Goal: Information Seeking & Learning: Learn about a topic

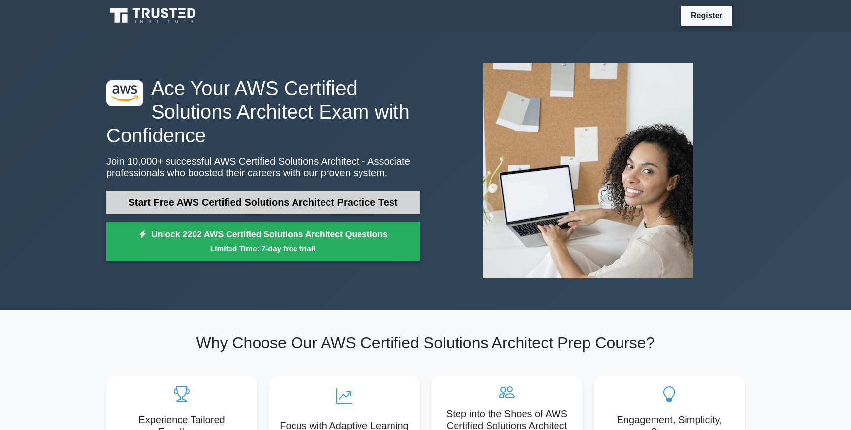
click at [271, 197] on link "Start Free AWS Certified Solutions Architect Practice Test" at bounding box center [262, 203] width 313 height 24
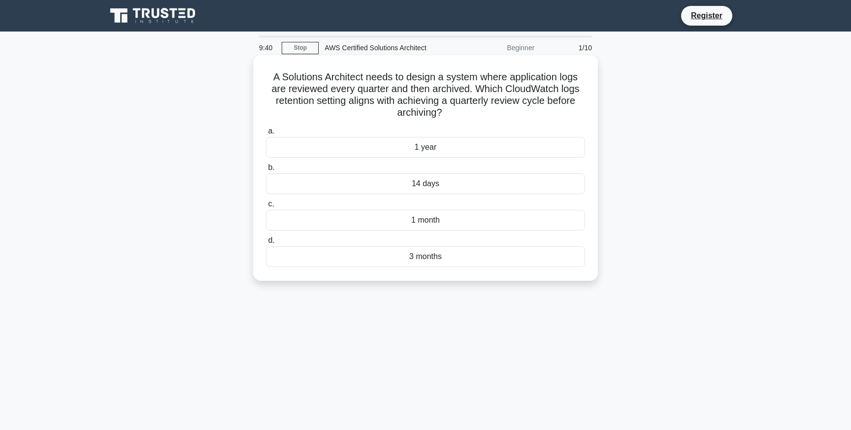
click at [418, 257] on div "3 months" at bounding box center [425, 256] width 319 height 21
click at [266, 244] on input "d. 3 months" at bounding box center [266, 240] width 0 height 6
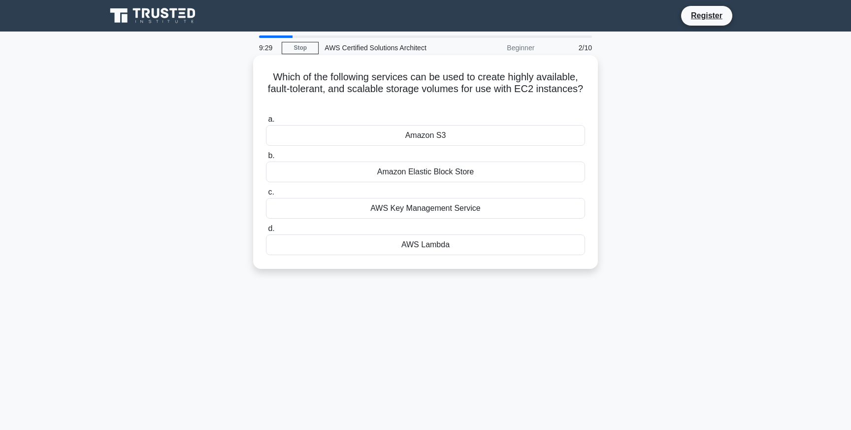
click at [430, 164] on div "Amazon Elastic Block Store" at bounding box center [425, 172] width 319 height 21
click at [266, 159] on input "b. Amazon Elastic Block Store" at bounding box center [266, 156] width 0 height 6
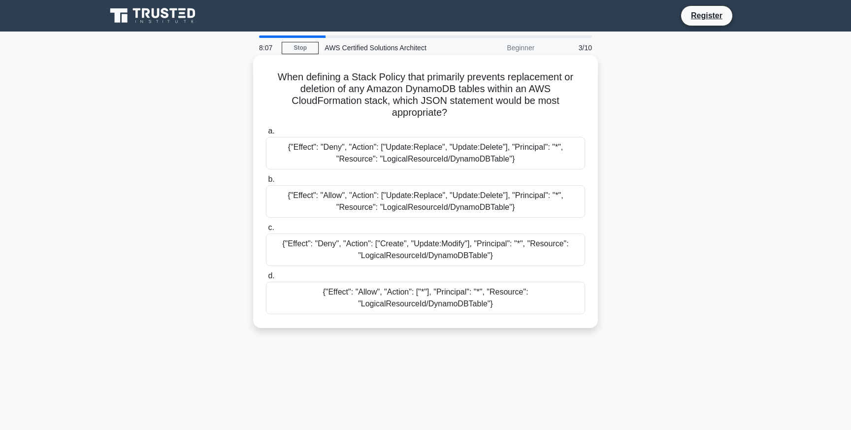
click at [392, 154] on div "{"Effect": "Deny", "Action": ["Update:Replace", "Update:Delete"], "Principal": …" at bounding box center [425, 153] width 319 height 32
click at [266, 134] on input "a. {"Effect": "Deny", "Action": ["Update:Replace", "Update:Delete"], "Principal…" at bounding box center [266, 131] width 0 height 6
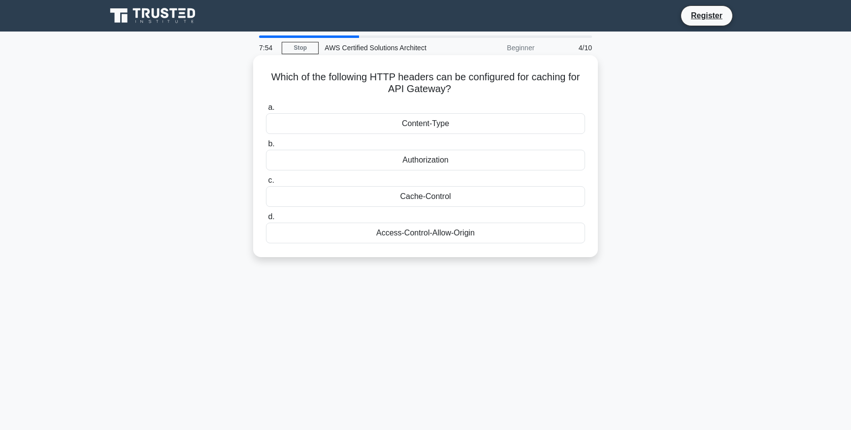
click at [463, 195] on div "Cache-Control" at bounding box center [425, 196] width 319 height 21
click at [266, 184] on input "c. Cache-Control" at bounding box center [266, 180] width 0 height 6
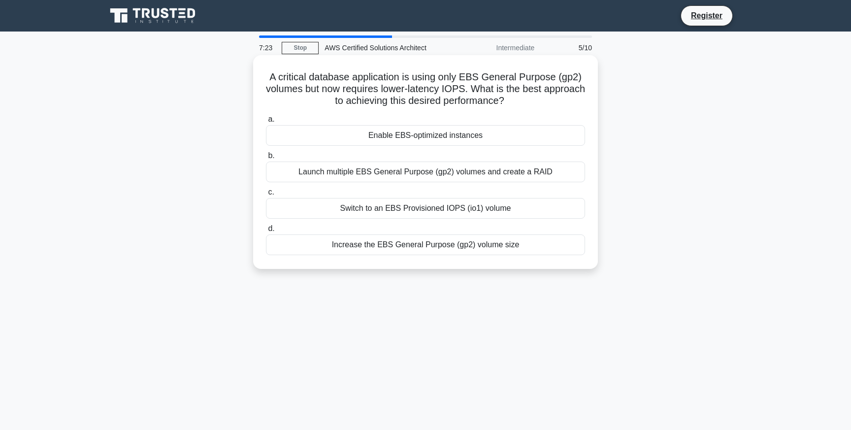
click at [449, 135] on div "Enable EBS-optimized instances" at bounding box center [425, 135] width 319 height 21
click at [266, 123] on input "a. Enable EBS-optimized instances" at bounding box center [266, 119] width 0 height 6
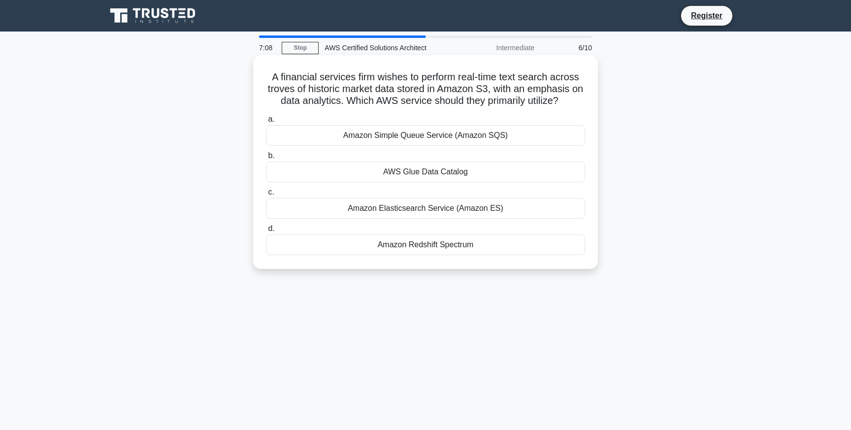
click at [417, 170] on div "AWS Glue Data Catalog" at bounding box center [425, 172] width 319 height 21
click at [266, 159] on input "b. AWS Glue Data Catalog" at bounding box center [266, 156] width 0 height 6
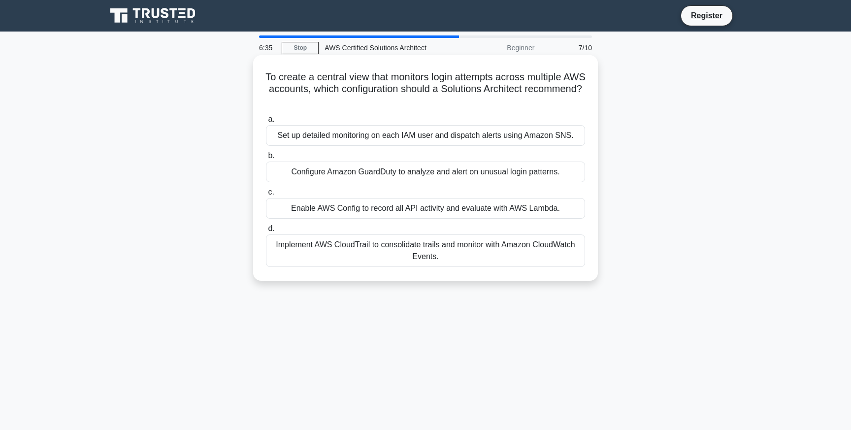
click at [403, 248] on div "Implement AWS CloudTrail to consolidate trails and monitor with Amazon CloudWat…" at bounding box center [425, 250] width 319 height 32
click at [266, 232] on input "d. Implement AWS CloudTrail to consolidate trails and monitor with Amazon Cloud…" at bounding box center [266, 229] width 0 height 6
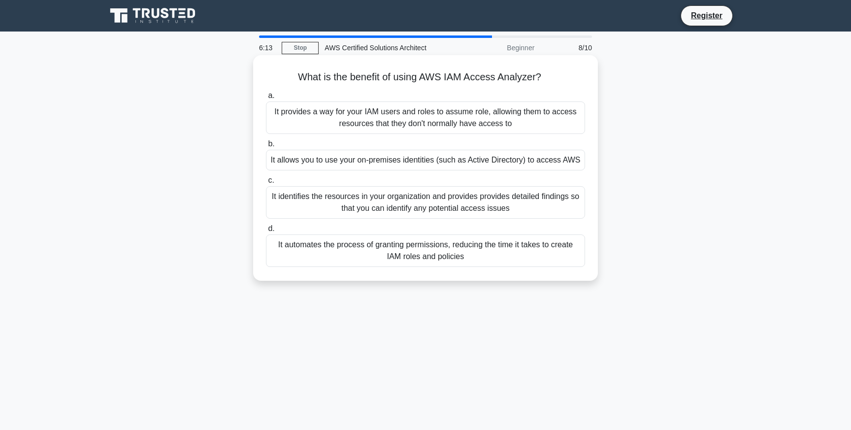
click at [456, 202] on div "It identifies the resources in your organization and provides provides detailed…" at bounding box center [425, 202] width 319 height 32
click at [266, 184] on input "c. It identifies the resources in your organization and provides provides detai…" at bounding box center [266, 180] width 0 height 6
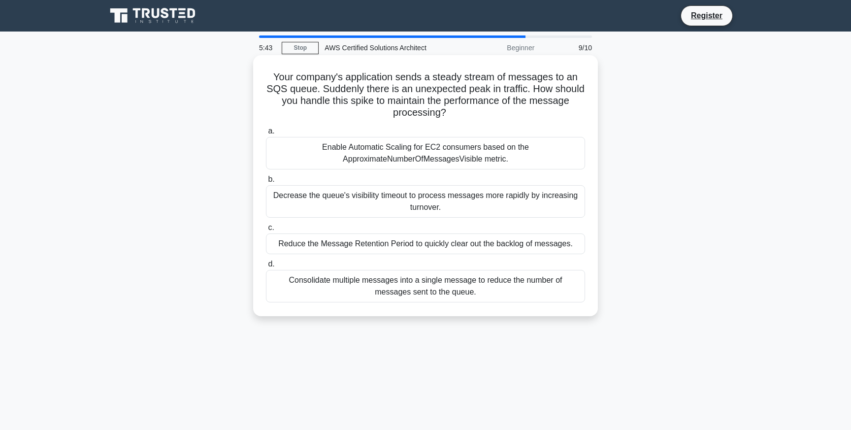
click at [430, 159] on div "Enable Automatic Scaling for EC2 consumers based on the ApproximateNumberOfMess…" at bounding box center [425, 153] width 319 height 32
click at [266, 134] on input "a. Enable Automatic Scaling for EC2 consumers based on the ApproximateNumberOfM…" at bounding box center [266, 131] width 0 height 6
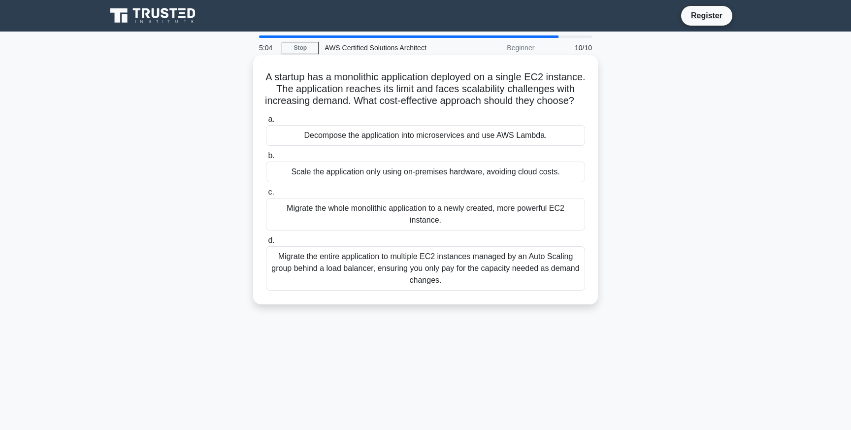
click at [473, 261] on div "Migrate the entire application to multiple EC2 instances managed by an Auto Sca…" at bounding box center [425, 268] width 319 height 44
click at [266, 244] on input "d. Migrate the entire application to multiple EC2 instances managed by an Auto …" at bounding box center [266, 240] width 0 height 6
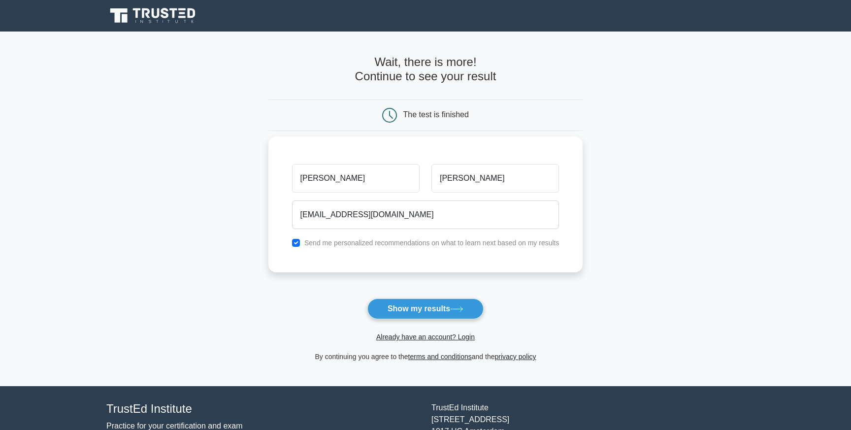
type input "lui.ledez@gmail.com"
click at [302, 244] on div "Send me personalized recommendations on what to learn next based on my results" at bounding box center [425, 243] width 279 height 12
click at [299, 244] on input "checkbox" at bounding box center [296, 243] width 8 height 8
checkbox input "false"
click at [452, 307] on button "Show my results" at bounding box center [425, 308] width 116 height 21
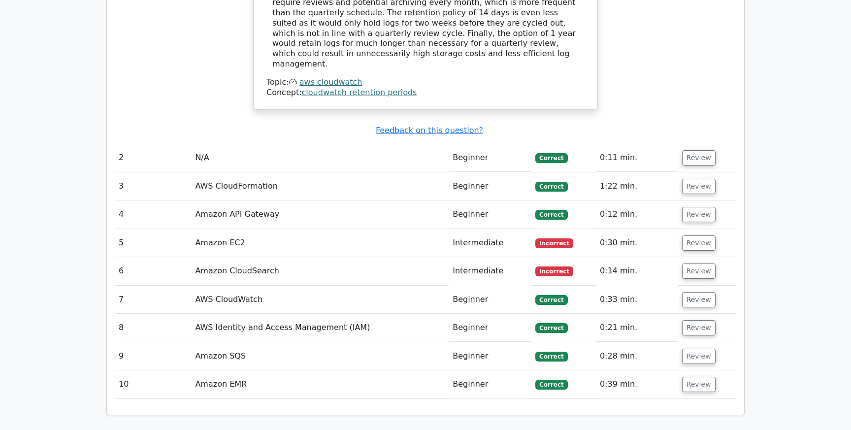
scroll to position [1204, 0]
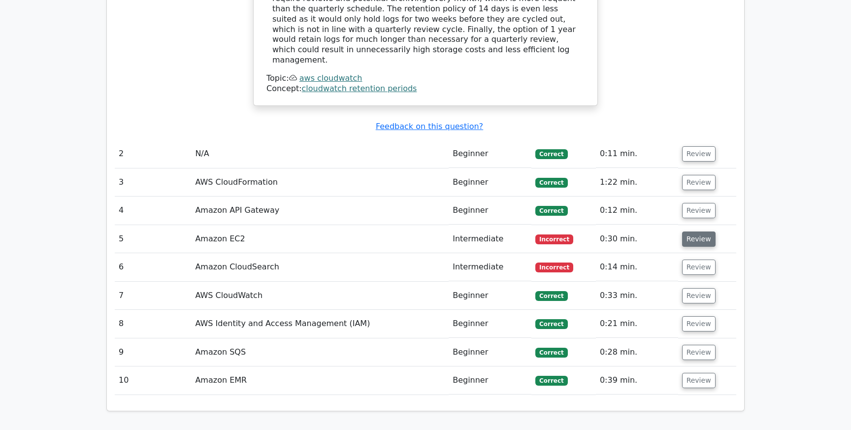
click at [692, 231] on button "Review" at bounding box center [698, 238] width 33 height 15
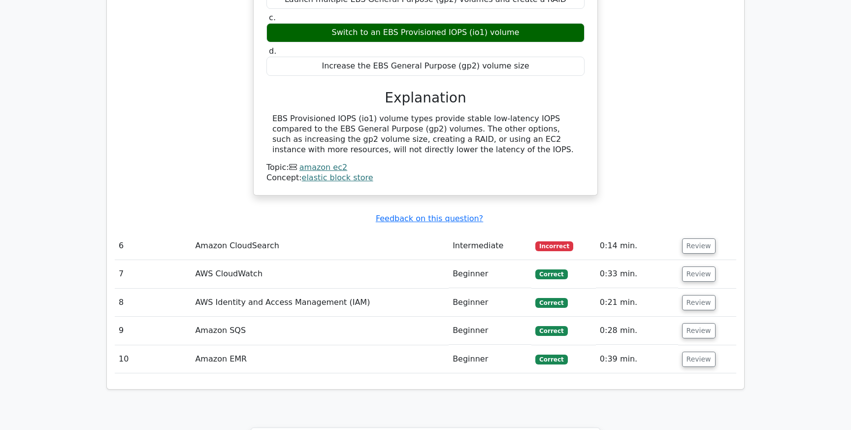
scroll to position [1587, 0]
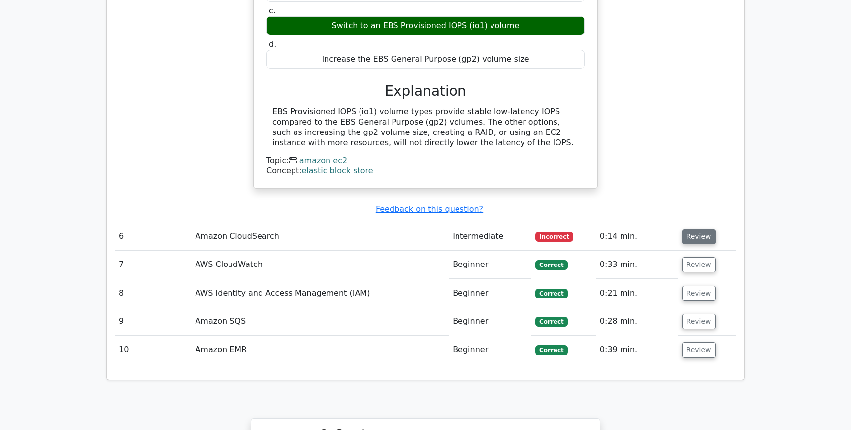
click at [699, 229] on button "Review" at bounding box center [698, 236] width 33 height 15
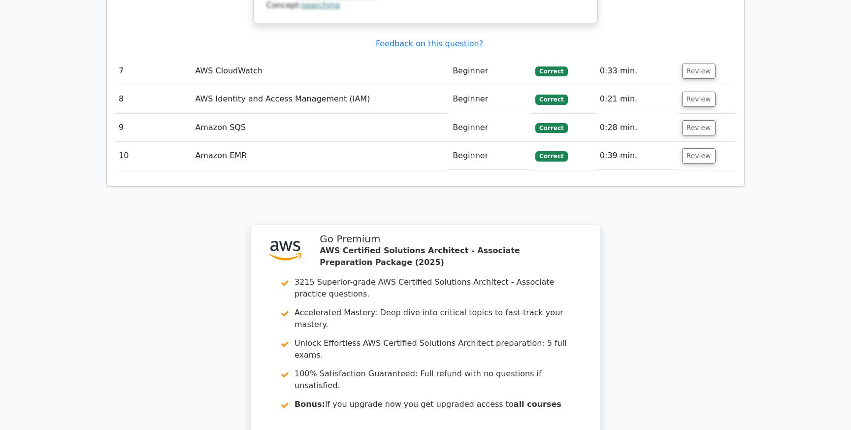
scroll to position [2383, 0]
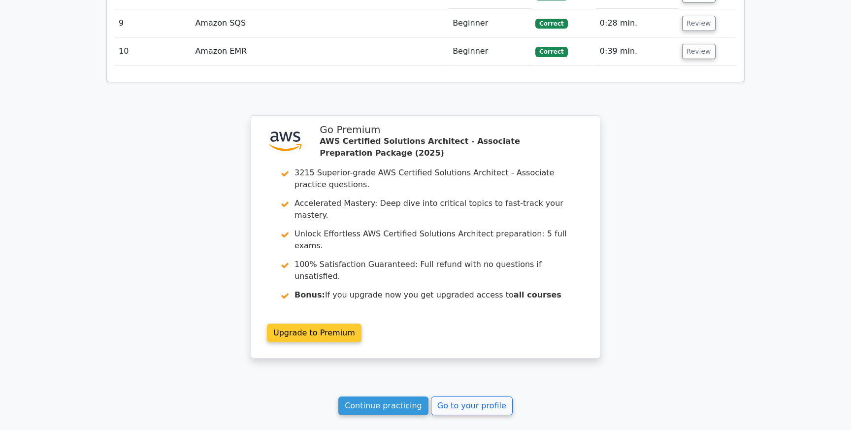
click at [322, 324] on link "Upgrade to Premium" at bounding box center [314, 333] width 95 height 19
